Goal: Find contact information: Find contact information

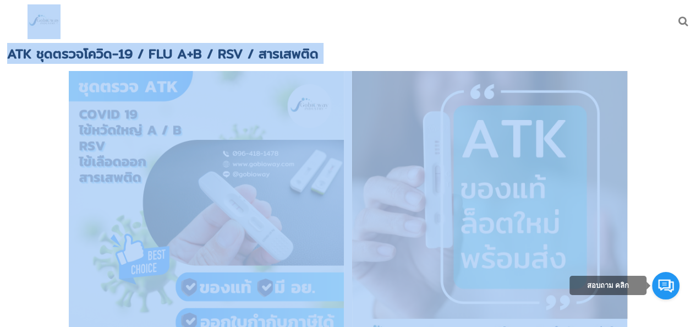
drag, startPoint x: 636, startPoint y: 223, endPoint x: 43, endPoint y: -48, distance: 651.7
click at [43, 0] on html "ย้อนกลับ หน้าแรก สั่งซื้อสินค้า บําบัดน้ำเสียองค์กร รับผลิต ODM by Gobioway – แ…" at bounding box center [348, 163] width 696 height 327
copy div "ATK ชุดตรวจโควิด-19 / FLU A+B / RSV / สารเสพติด ATK Home Use Self-Test ชุดตรวจโ…"
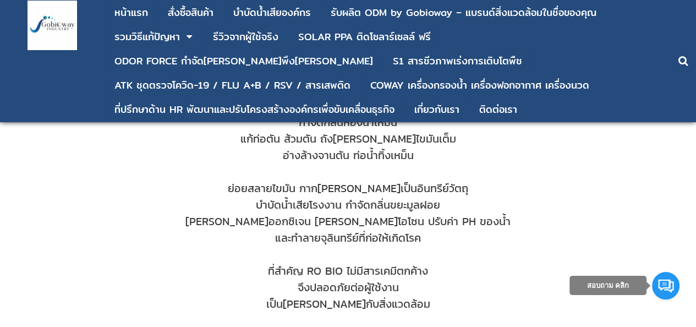
scroll to position [353, 0]
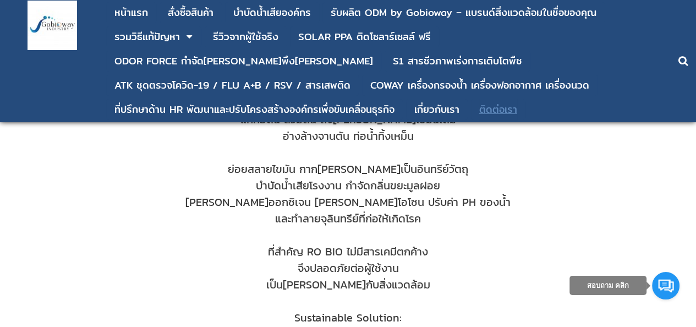
click at [486, 108] on div "ติดต่อเรา" at bounding box center [498, 110] width 38 height 10
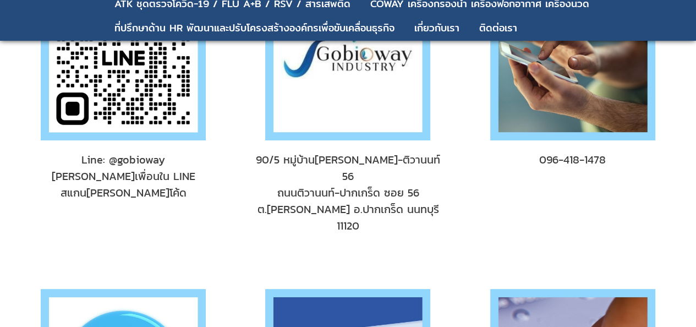
scroll to position [137, 0]
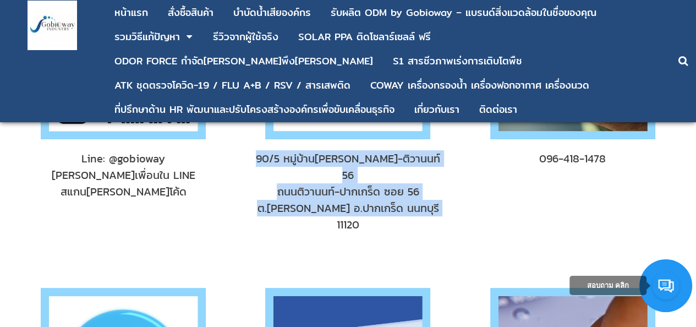
drag, startPoint x: 269, startPoint y: 152, endPoint x: 443, endPoint y: 204, distance: 182.0
click at [443, 204] on div "90/5 หมู่บ้านเปี่ยมสุข-ติวานนท์ 56 ถนนติวานนท์-ปากเกร็ด ซอย 56 ต.บ้านใหม่ อ.ปาก…" at bounding box center [347, 109] width 217 height 292
drag, startPoint x: 271, startPoint y: 157, endPoint x: 430, endPoint y: 194, distance: 163.3
click at [430, 194] on span "90/5 หมู่บ้านเปี่ยมสุข-ติวานนท์ 56 ถนนติวานนท์-ปากเกร็ด ซอย 56 ต.บ้านใหม่ อ.ปาก…" at bounding box center [347, 191] width 195 height 83
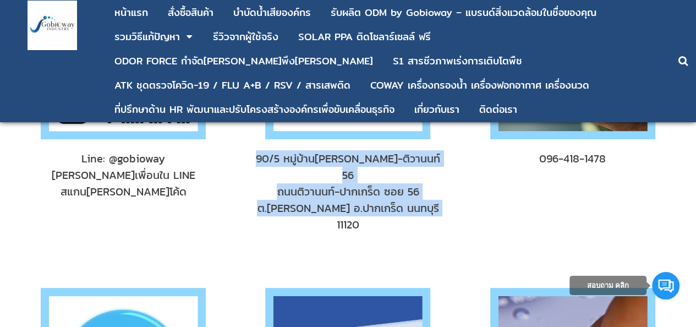
copy span "90/5 หมู่บ้านเปี่ยมสุข-ติวานนท์ 56 ถนนติวานนท์-ปากเกร็ด ซอย 56 ต.บ้านใหม่ อ.ปาก…"
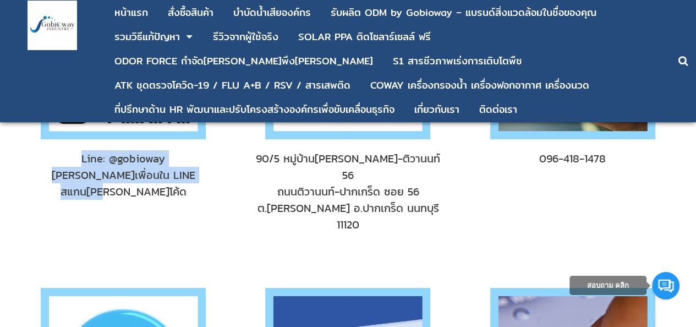
drag, startPoint x: 207, startPoint y: 209, endPoint x: 51, endPoint y: 150, distance: 166.3
click at [51, 150] on div "Line: @gobioway เพิ่มเพื่อนใน LINE สแกนคิวอาร์โค้ด" at bounding box center [123, 109] width 217 height 292
copy span "Line: @gobioway เพิ่มเพื่อนใน LINE สแกนคิวอาร์โค้ด"
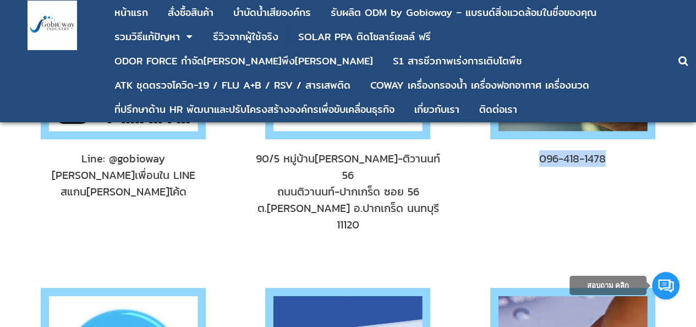
drag, startPoint x: 538, startPoint y: 157, endPoint x: 613, endPoint y: 159, distance: 74.9
click at [630, 166] on div "096-418-1478" at bounding box center [572, 109] width 217 height 292
copy span "096-418-1478"
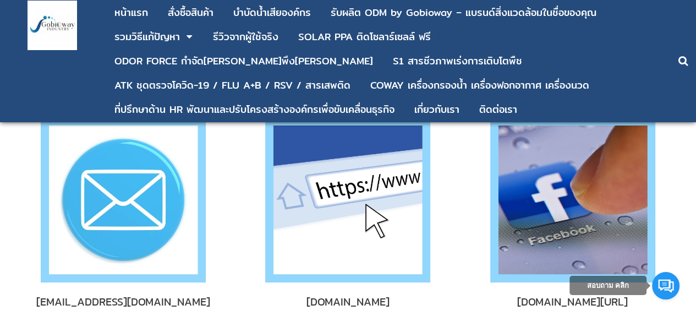
scroll to position [306, 0]
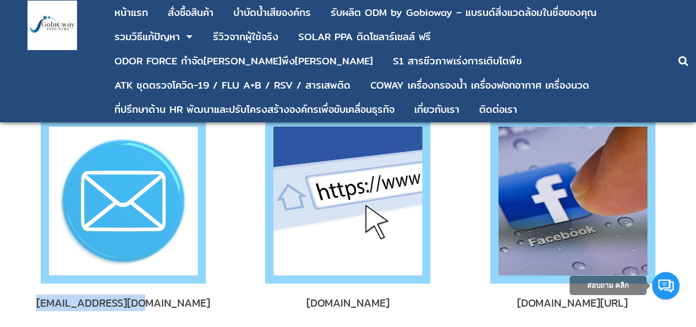
drag, startPoint x: 200, startPoint y: 281, endPoint x: 59, endPoint y: 270, distance: 141.8
click at [18, 269] on div "[EMAIL_ADDRESS][DOMAIN_NAME]" at bounding box center [123, 220] width 217 height 226
copy span "[EMAIL_ADDRESS][DOMAIN_NAME]"
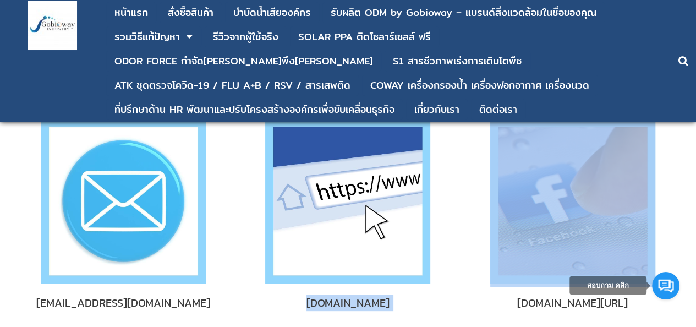
drag, startPoint x: 301, startPoint y: 272, endPoint x: 481, endPoint y: 291, distance: 181.0
click at [481, 291] on div "gobioway@gmail.com www.gobioway.com www.facebook.com/gobioway" at bounding box center [348, 220] width 674 height 226
copy div "[DOMAIN_NAME]"
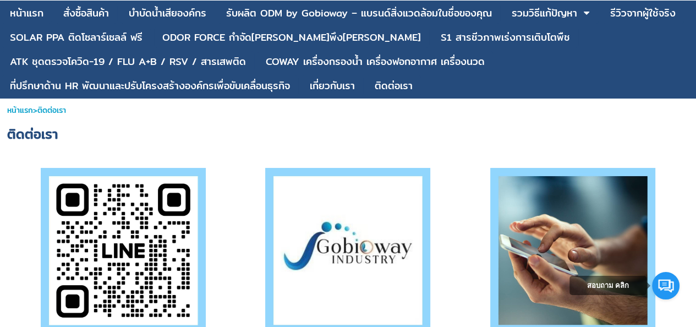
scroll to position [0, 0]
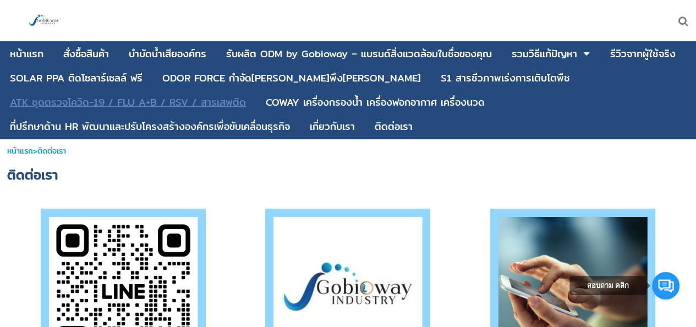
click at [96, 102] on div "ATK ชุดตรวจโควิด-19 / FLU A+B / RSV / สารเสพติด" at bounding box center [128, 102] width 236 height 10
